Goal: Task Accomplishment & Management: Manage account settings

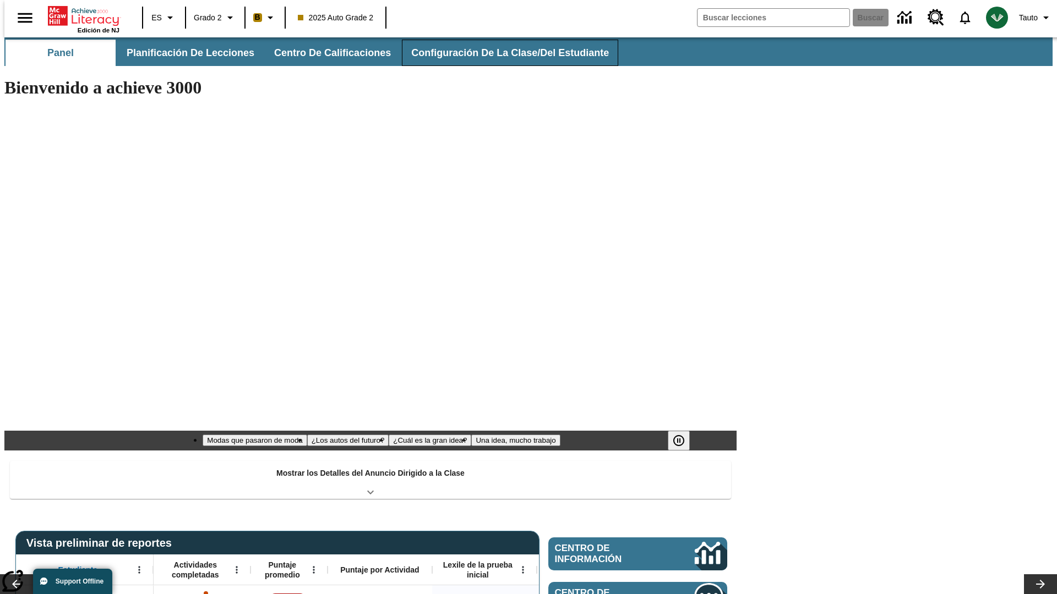
click at [498, 53] on span "Configuración de la clase/del estudiante" at bounding box center [510, 53] width 198 height 13
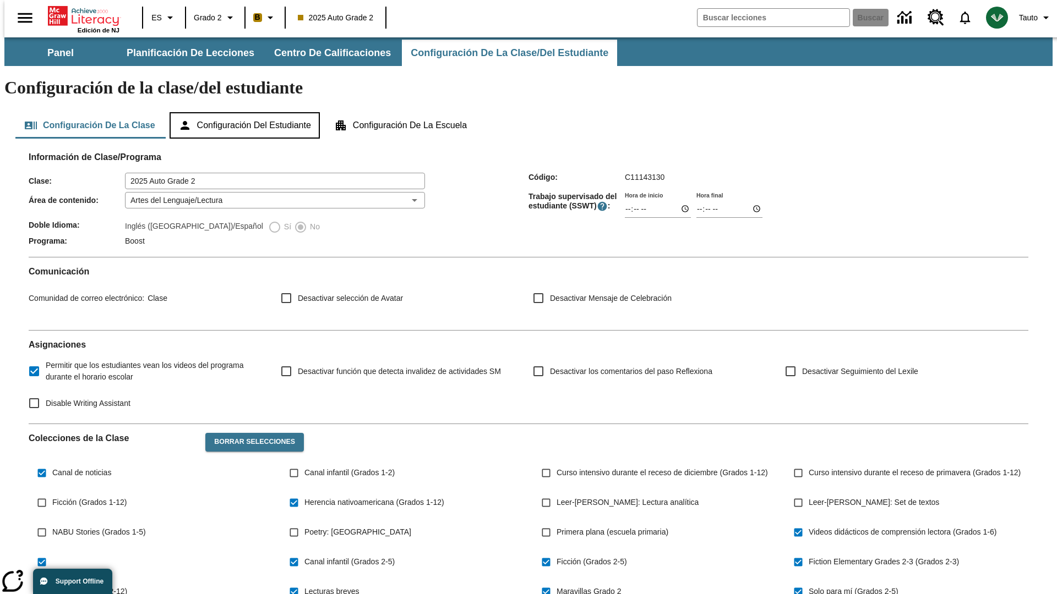
click at [245, 112] on button "Configuración del estudiante" at bounding box center [244, 125] width 150 height 26
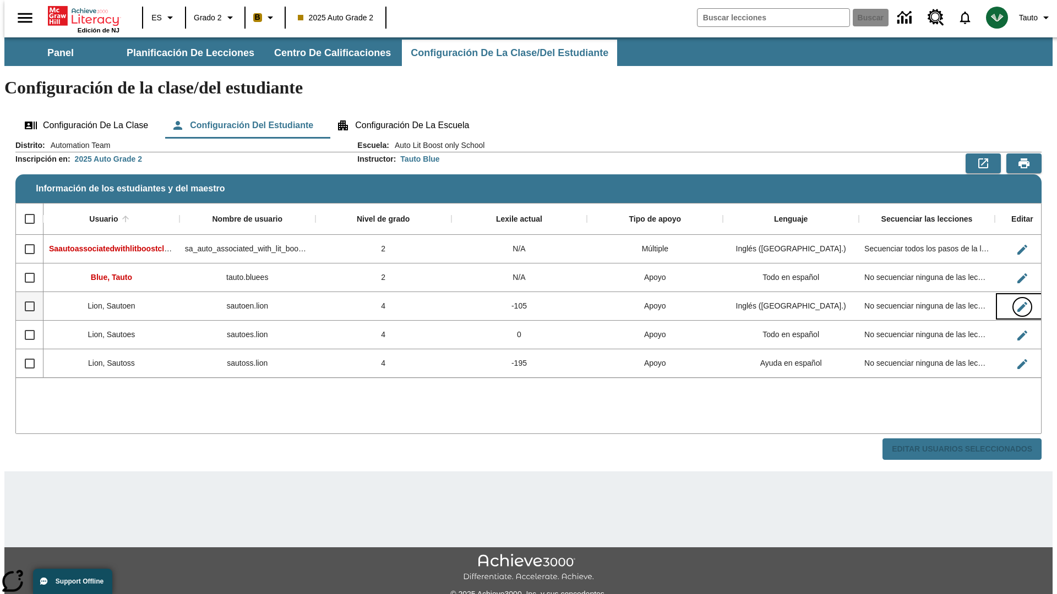
click at [1017, 302] on icon "Editar Usuario" at bounding box center [1022, 307] width 10 height 10
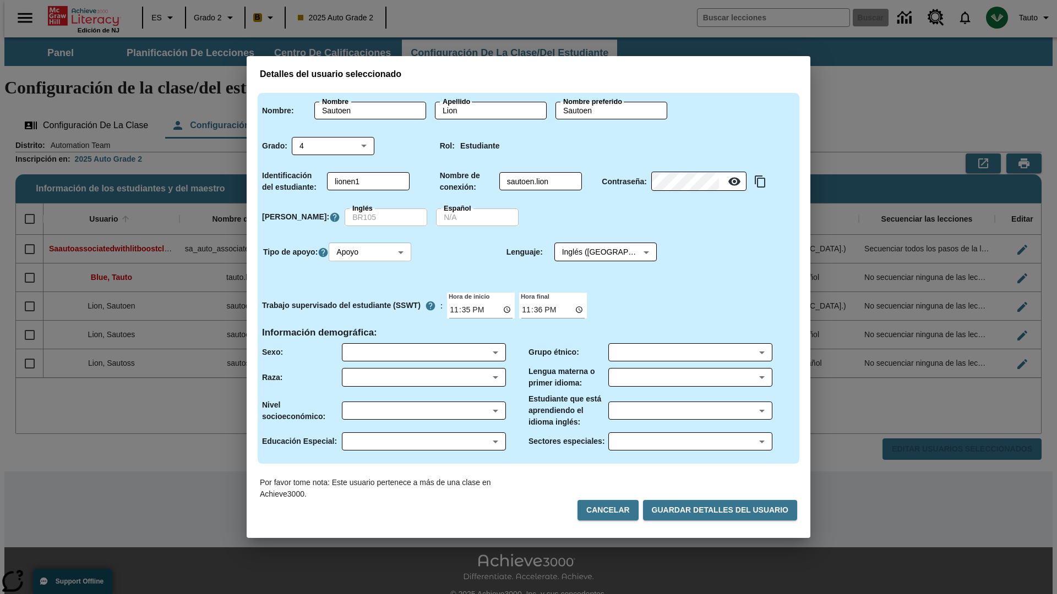
click at [371, 252] on body "Saltar al contenido principal Edición de NJ ES Grado 2 B 2025 Auto Grade 2 Busc…" at bounding box center [528, 327] width 1048 height 581
click at [371, 293] on li "Apoyo" at bounding box center [371, 293] width 83 height 18
click at [595, 252] on body "Saltar al contenido principal Edición de NJ ES Grado 2 B 2025 Auto Grade 2 Busc…" at bounding box center [528, 327] width 1048 height 581
click at [371, 252] on body "Saltar al contenido principal Edición de NJ ES Grado 2 B 2025 Auto Grade 2 Busc…" at bounding box center [528, 327] width 1048 height 581
click at [371, 311] on li "Enriquecimiento" at bounding box center [371, 311] width 83 height 18
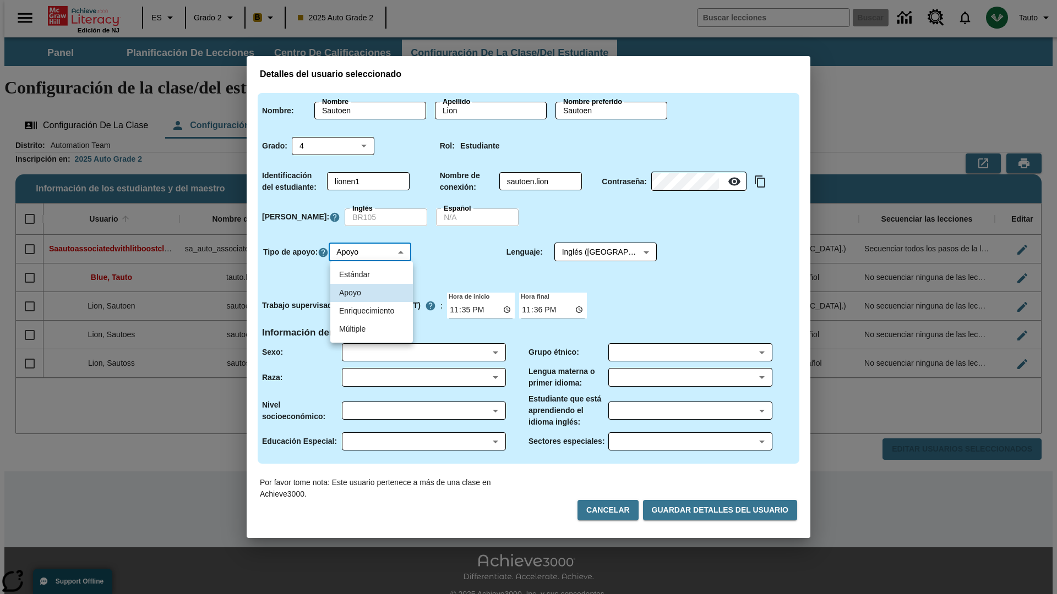
type input "3"
